Goal: Task Accomplishment & Management: Use online tool/utility

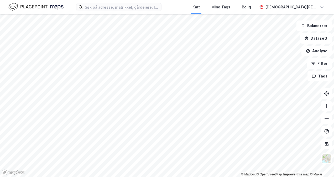
click at [141, 13] on div "Kart Mine Tags Bolig [PERSON_NAME]" at bounding box center [167, 7] width 334 height 14
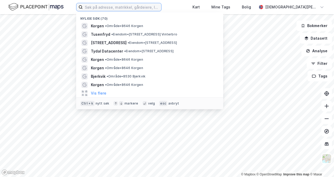
click at [134, 8] on input at bounding box center [122, 7] width 79 height 8
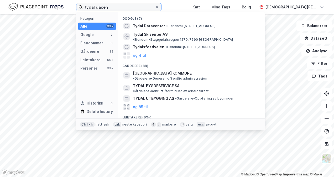
type input "tydal dacen"
click at [156, 24] on span "Tydal Datacenter" at bounding box center [149, 26] width 32 height 6
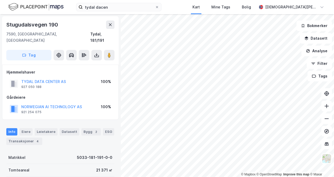
click at [41, 54] on div "[STREET_ADDRESS]" at bounding box center [60, 40] width 117 height 48
click at [36, 52] on button "Tag" at bounding box center [28, 55] width 45 height 11
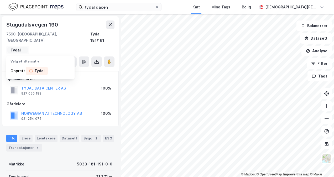
type input "Tydal"
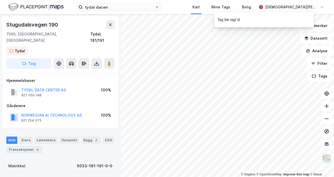
click at [68, 47] on div "[STREET_ADDRESS] Tag" at bounding box center [60, 44] width 117 height 57
click at [230, 8] on div "Mine Tags" at bounding box center [221, 7] width 19 height 6
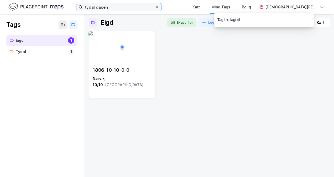
click at [96, 7] on input "tydal dacen" at bounding box center [119, 7] width 72 height 8
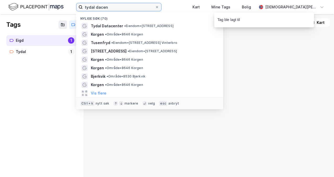
click at [96, 7] on input "tydal dacen" at bounding box center [119, 7] width 72 height 8
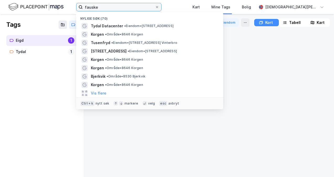
type input "fauske"
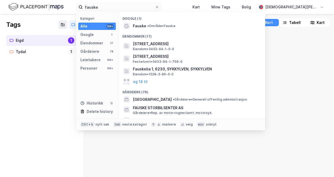
click at [156, 24] on div "Fauske • Område • Fauske" at bounding box center [196, 26] width 127 height 6
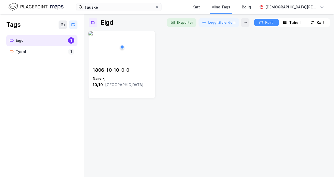
click at [271, 24] on div "Kort" at bounding box center [266, 22] width 24 height 7
click at [25, 41] on div "Eigd" at bounding box center [41, 40] width 50 height 7
click at [54, 7] on img at bounding box center [35, 6] width 55 height 9
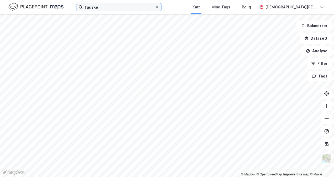
click at [102, 7] on input "fauske" at bounding box center [119, 7] width 72 height 8
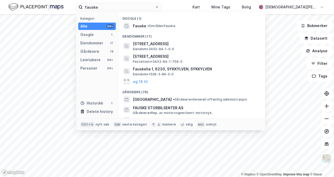
click at [138, 27] on span "Fauske" at bounding box center [139, 26] width 13 height 6
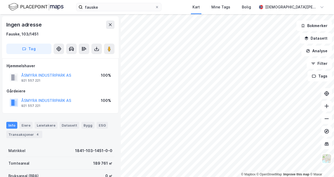
click at [33, 52] on button "Tag" at bounding box center [28, 49] width 45 height 11
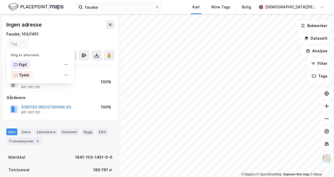
type input "N"
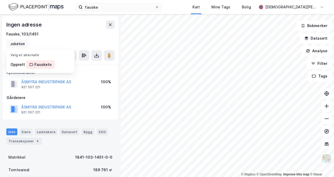
type input "Fausketomt"
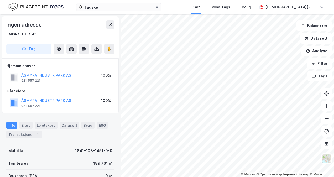
click at [76, 48] on div "Ingen adresse Fauske, 103/1451 Tag" at bounding box center [60, 37] width 117 height 42
click at [32, 48] on button "Tag" at bounding box center [28, 49] width 45 height 11
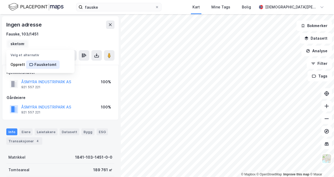
scroll to position [0, 0]
click at [39, 64] on div "Fausketomt" at bounding box center [45, 64] width 22 height 6
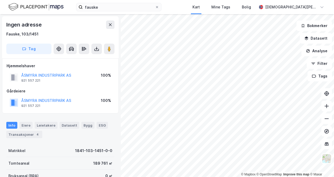
click at [83, 75] on div "Hjemmelshaver ÅSMYRA INDUSTRIPARK AS 921 557 221 100%" at bounding box center [61, 73] width 108 height 21
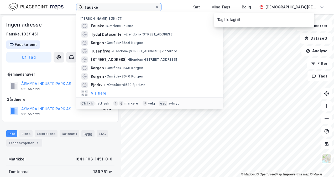
click at [95, 7] on input "fauske" at bounding box center [119, 7] width 72 height 8
